Goal: Task Accomplishment & Management: Use online tool/utility

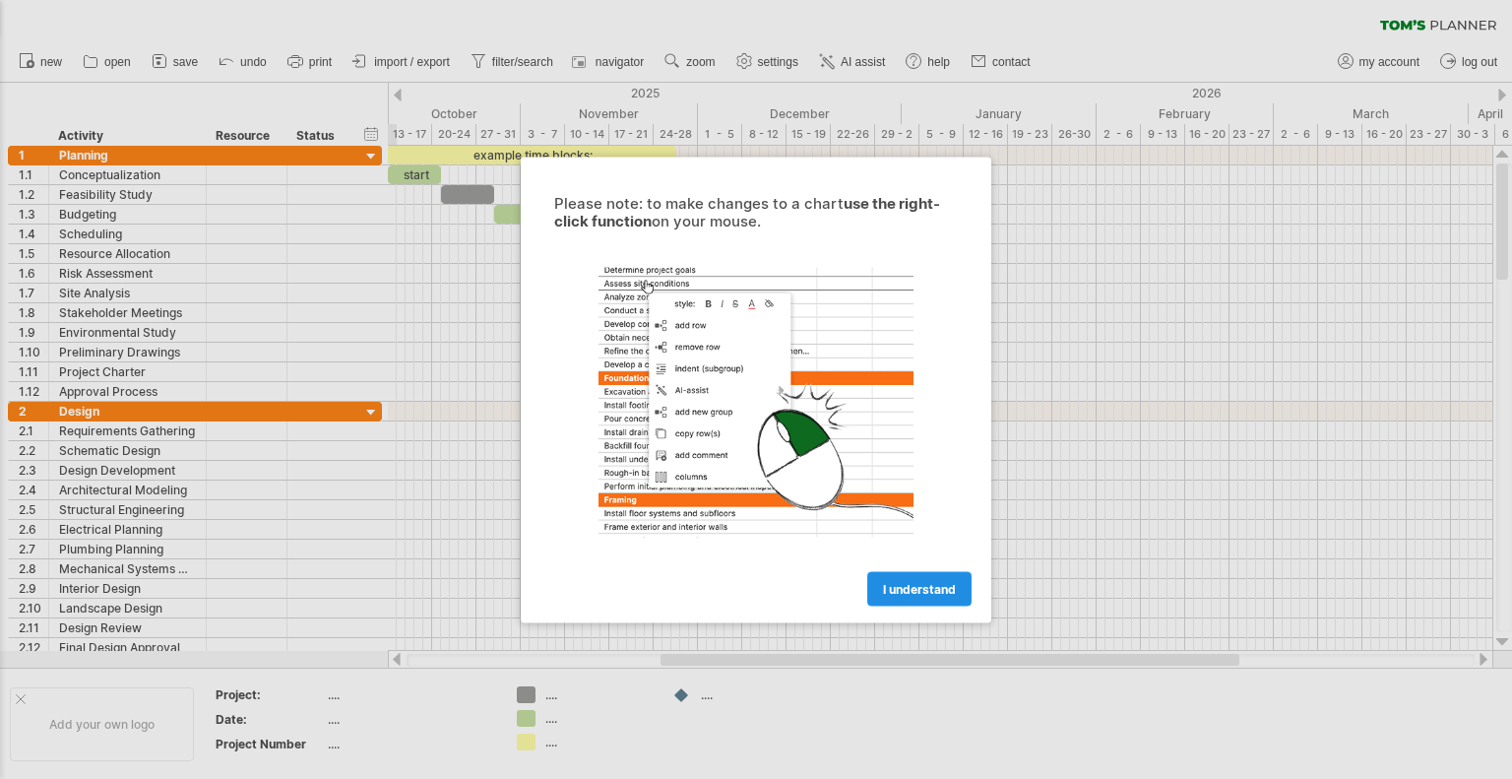
click at [912, 590] on span "I understand" at bounding box center [919, 588] width 73 height 15
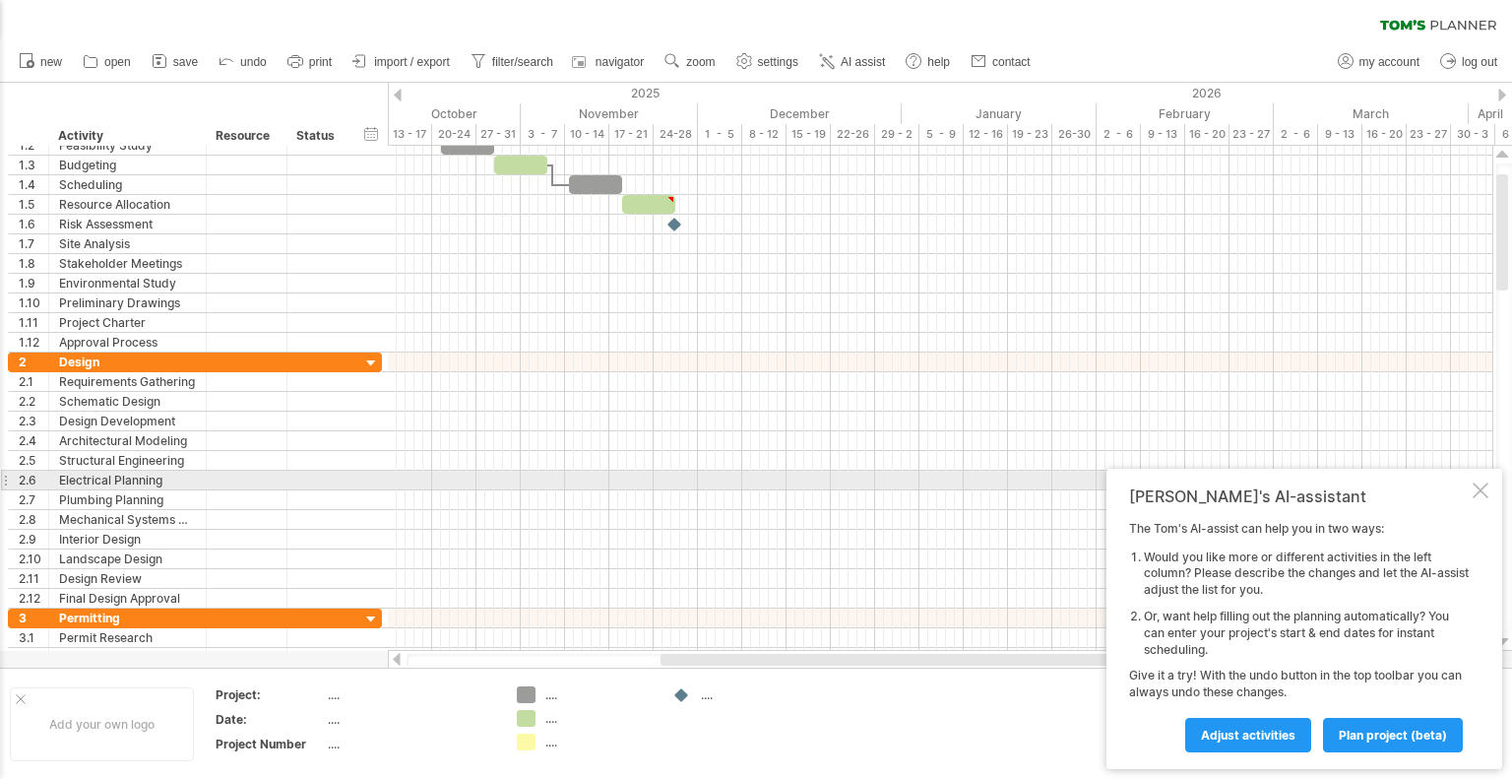
click at [1478, 487] on div at bounding box center [1481, 490] width 16 height 16
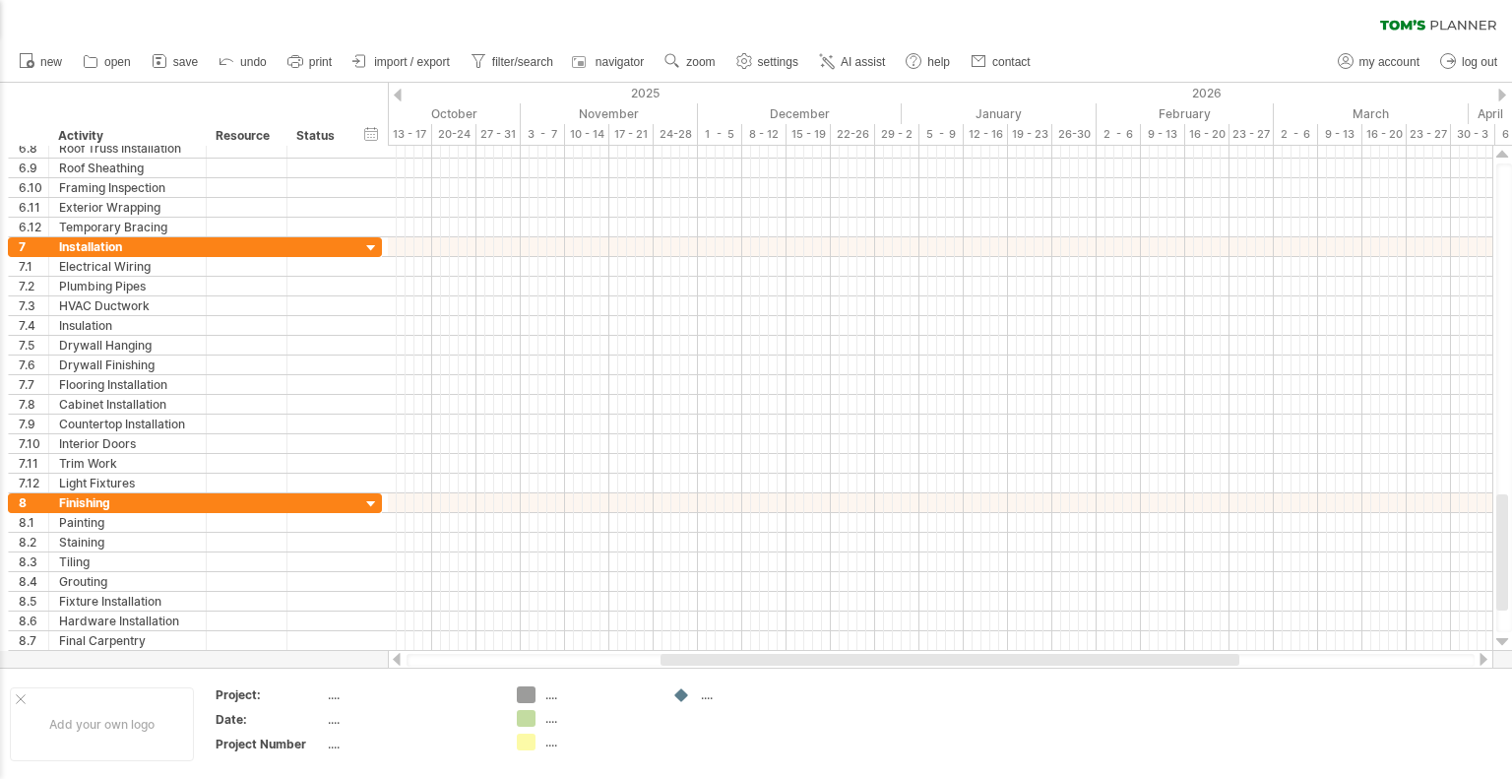
click at [1483, 661] on div at bounding box center [1484, 659] width 16 height 13
click at [1482, 661] on div at bounding box center [1484, 659] width 16 height 13
click at [1481, 661] on div at bounding box center [1484, 659] width 16 height 13
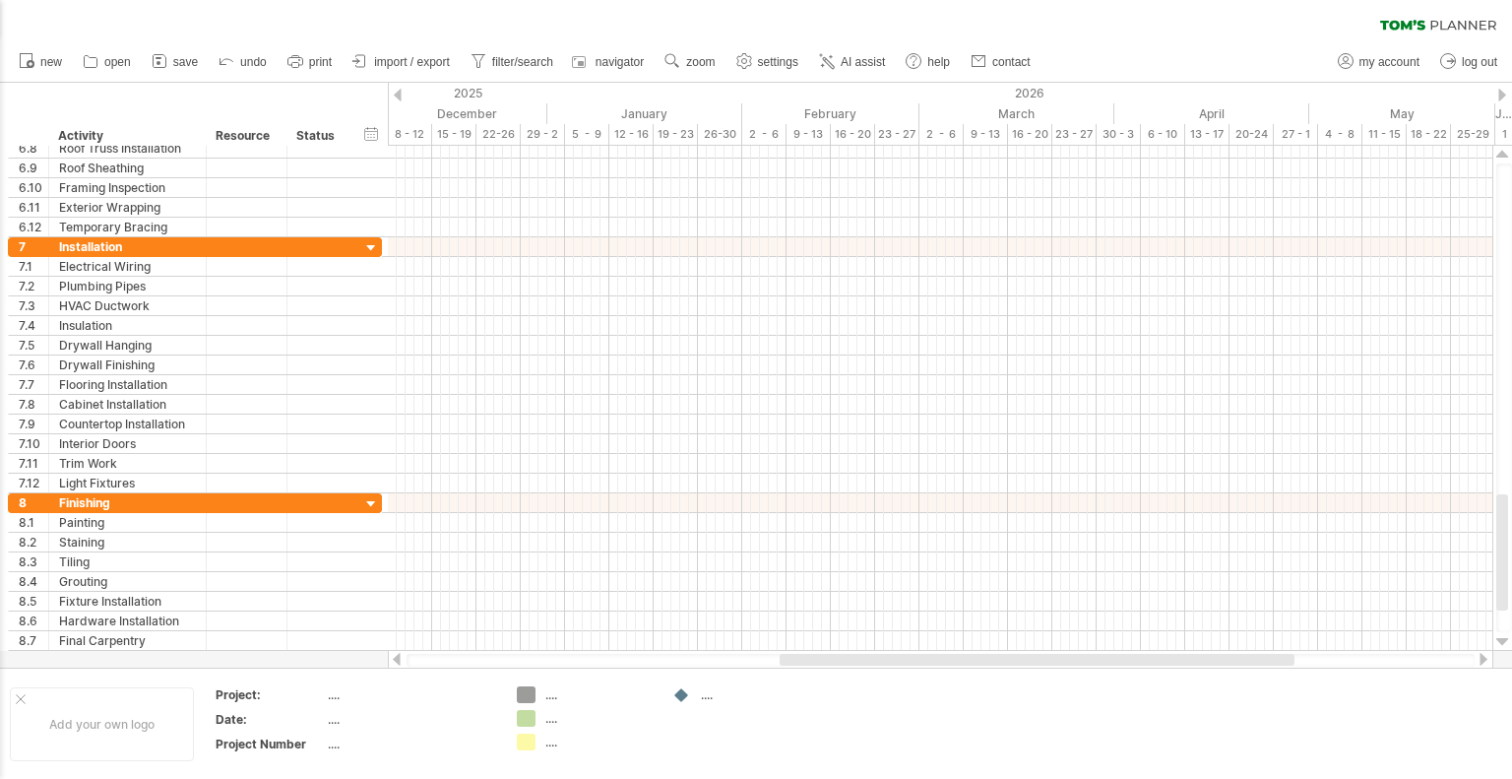
click at [1479, 660] on div at bounding box center [1484, 659] width 16 height 13
click at [1477, 659] on div at bounding box center [1484, 659] width 16 height 13
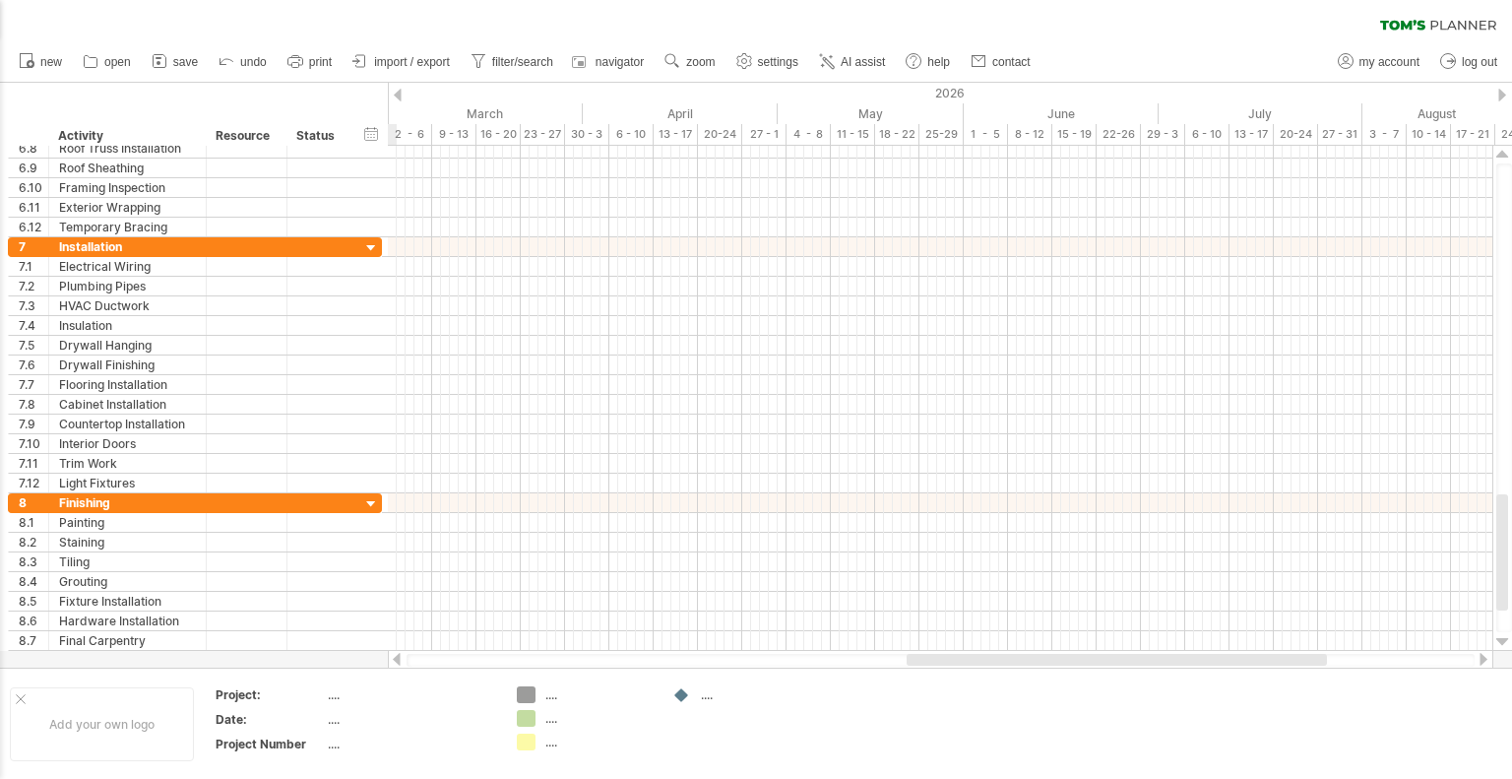
click at [1476, 658] on div at bounding box center [1484, 659] width 16 height 13
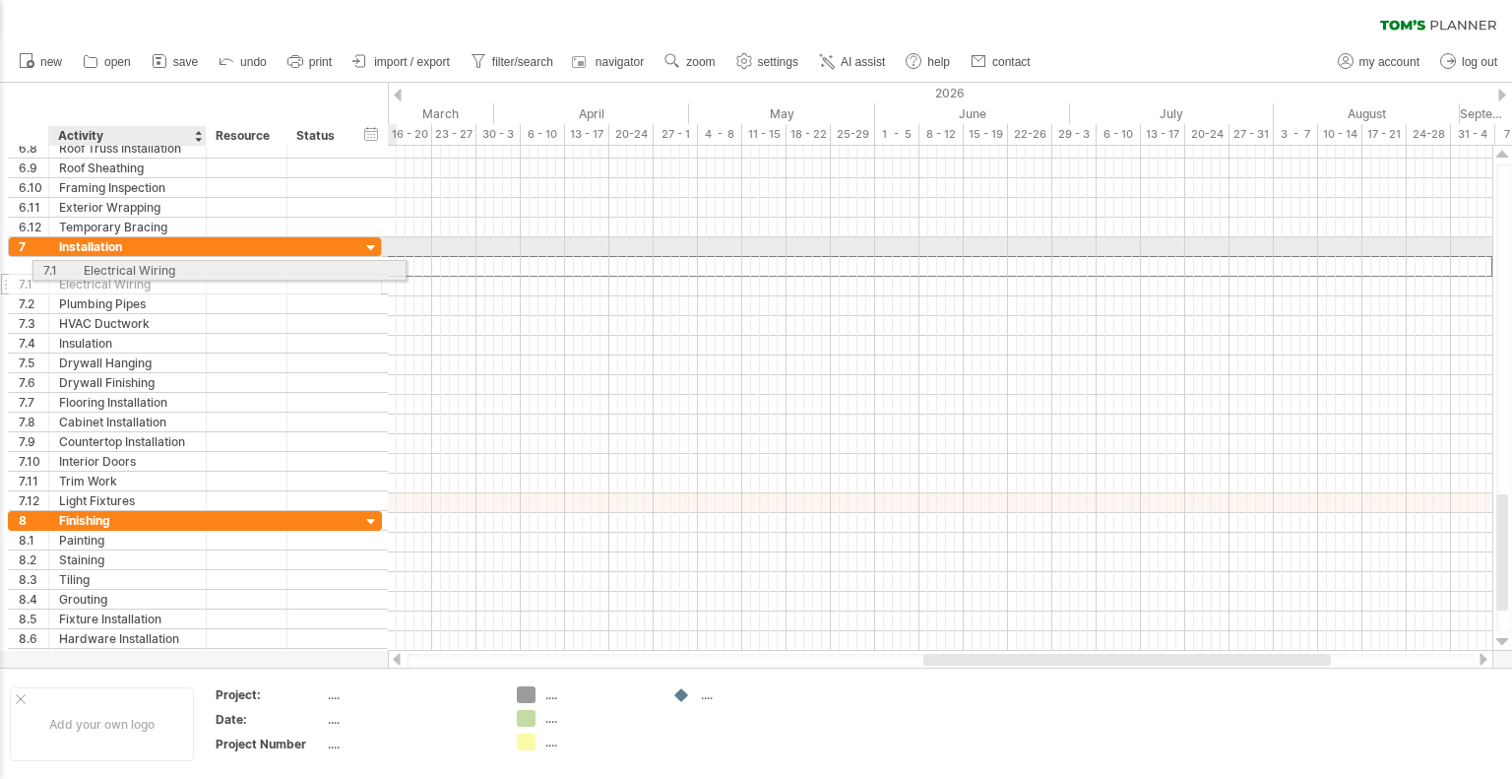
drag, startPoint x: 74, startPoint y: 264, endPoint x: 95, endPoint y: 267, distance: 21.9
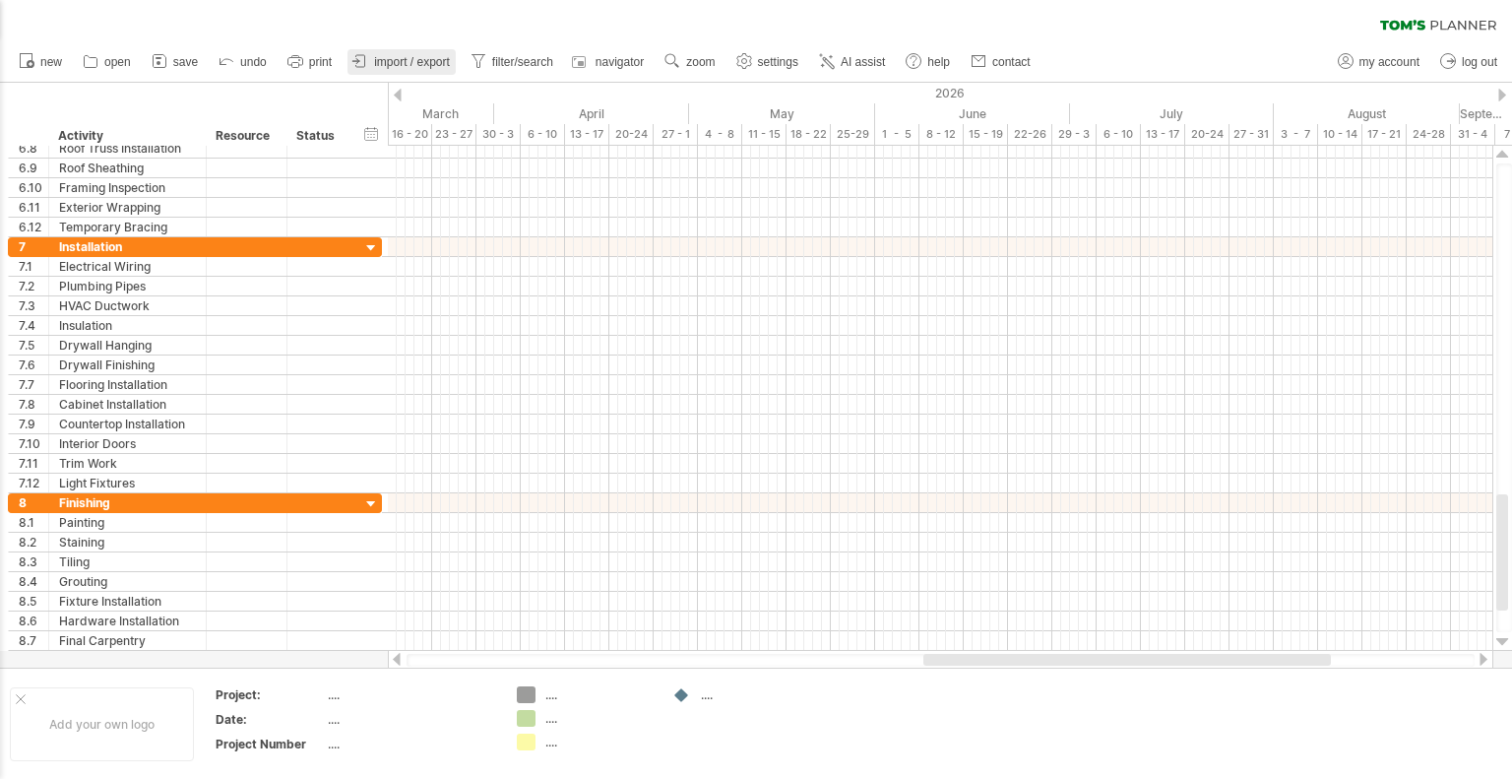
click at [410, 62] on span "import / export" at bounding box center [412, 62] width 76 height 14
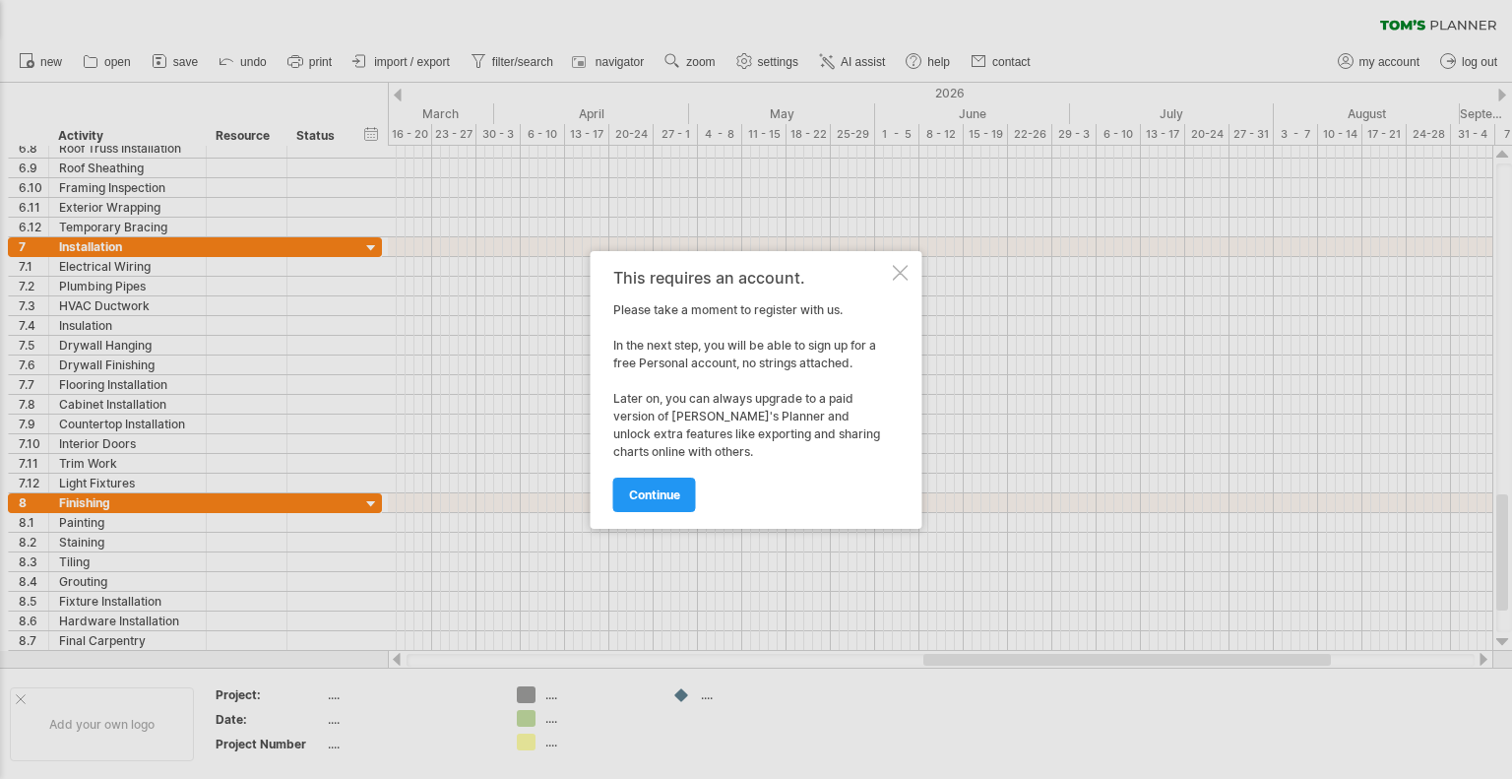
click at [894, 267] on div at bounding box center [901, 273] width 16 height 16
